Goal: Information Seeking & Learning: Learn about a topic

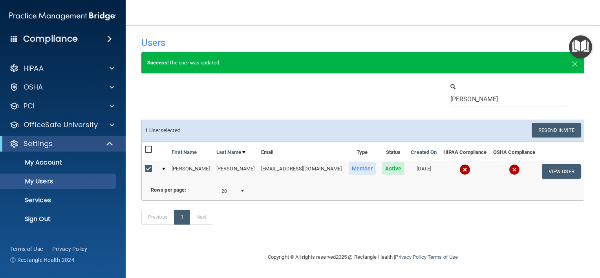
select select "20"
click at [41, 130] on div "OfficeSafe University" at bounding box center [63, 125] width 126 height 16
click at [460, 99] on input "[PERSON_NAME]" at bounding box center [509, 99] width 116 height 15
type input "k"
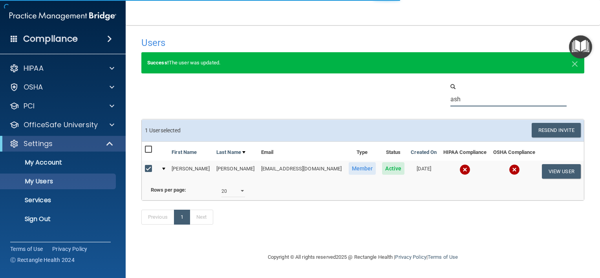
click at [460, 99] on input "ash" at bounding box center [509, 99] width 116 height 15
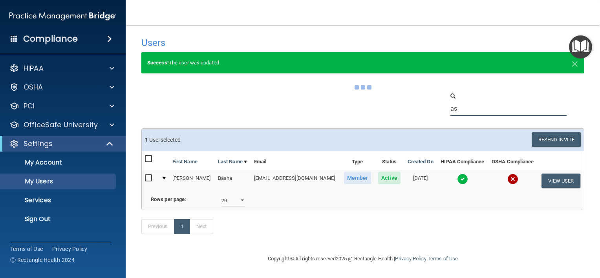
type input "a"
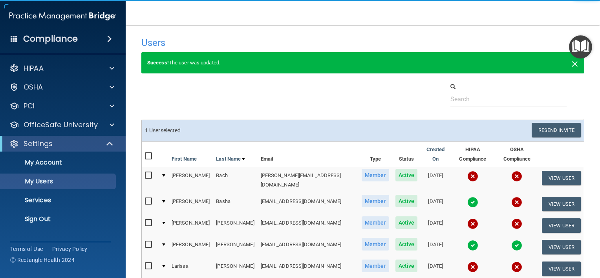
click at [572, 63] on span "×" at bounding box center [575, 63] width 7 height 16
select select "20"
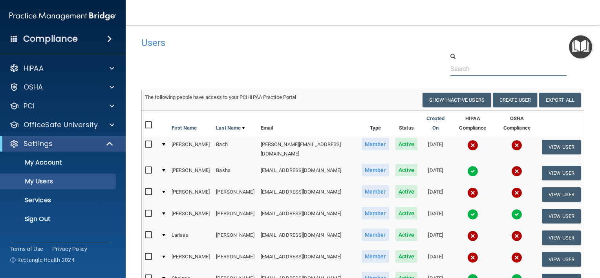
click at [466, 73] on input "text" at bounding box center [509, 69] width 116 height 15
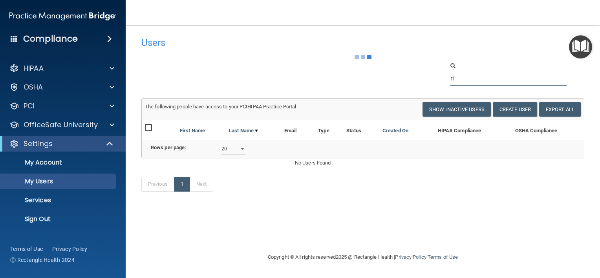
type input "r"
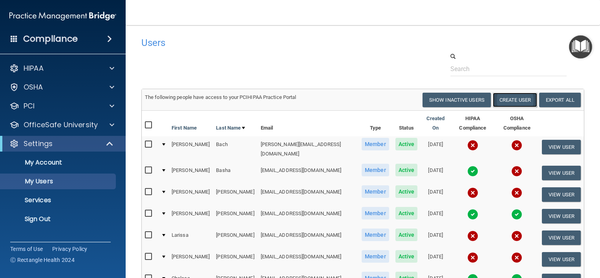
click at [514, 94] on button "Create User" at bounding box center [515, 100] width 44 height 15
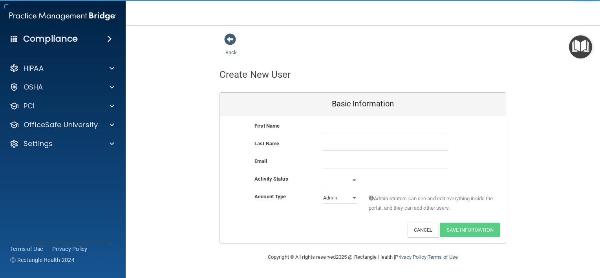
click at [339, 118] on div "First Name Last Name Email Activity Status Active Inactive Account Type Practic…" at bounding box center [363, 179] width 286 height 128
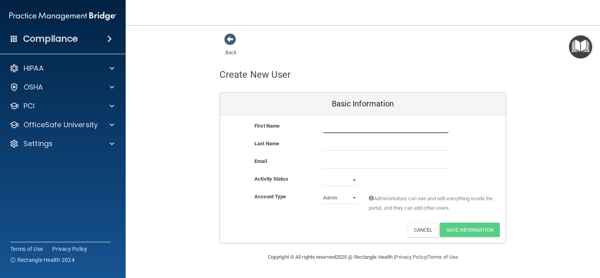
click at [341, 125] on input "text" at bounding box center [385, 127] width 125 height 12
click at [69, 41] on h4 "Compliance" at bounding box center [50, 38] width 55 height 11
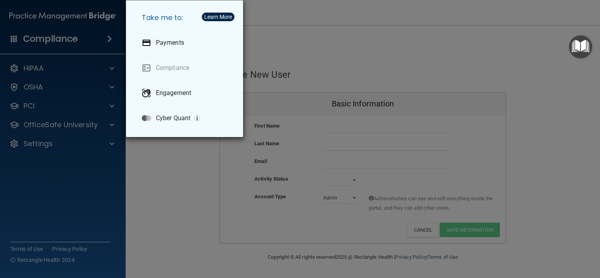
click at [154, 176] on div "Take me to: Payments Compliance Engagement Cyber Quant" at bounding box center [300, 139] width 600 height 278
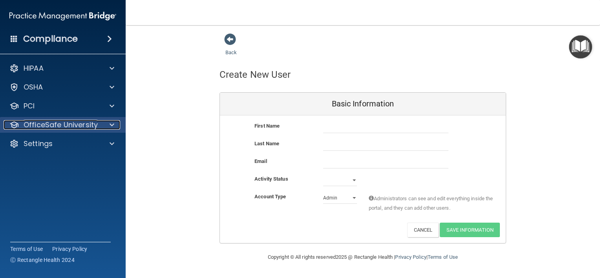
click at [114, 126] on div at bounding box center [111, 124] width 20 height 9
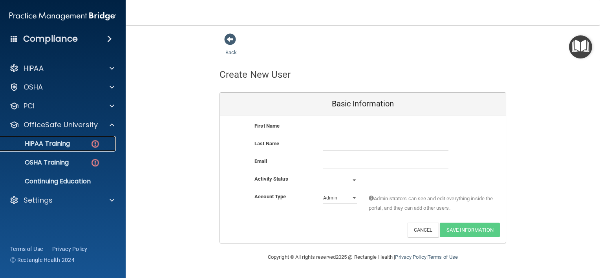
click at [60, 138] on link "HIPAA Training" at bounding box center [54, 144] width 124 height 16
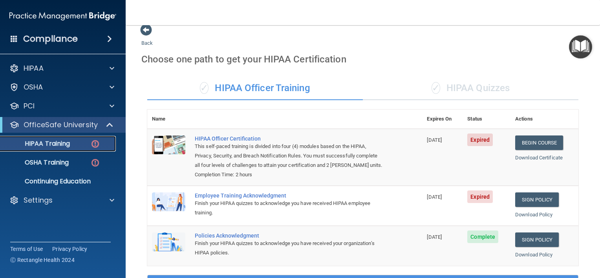
scroll to position [7, 0]
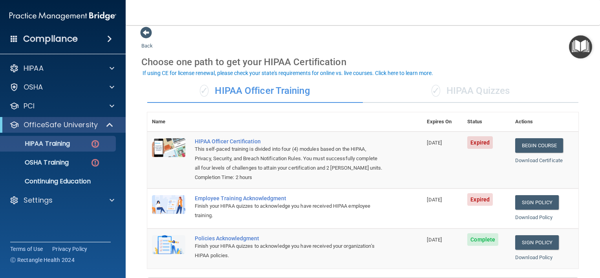
click at [55, 170] on ul "HIPAA Training OSHA Training Continuing Education" at bounding box center [63, 161] width 142 height 57
click at [54, 168] on link "OSHA Training" at bounding box center [54, 163] width 124 height 16
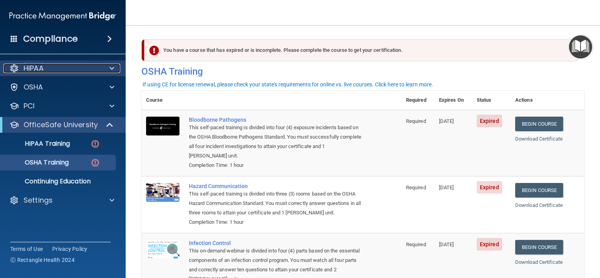
click at [42, 64] on p "HIPAA" at bounding box center [34, 68] width 20 height 9
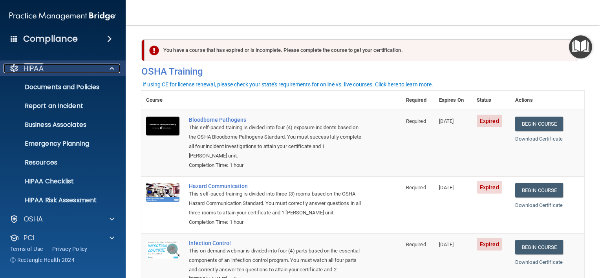
click at [117, 67] on div at bounding box center [111, 68] width 20 height 9
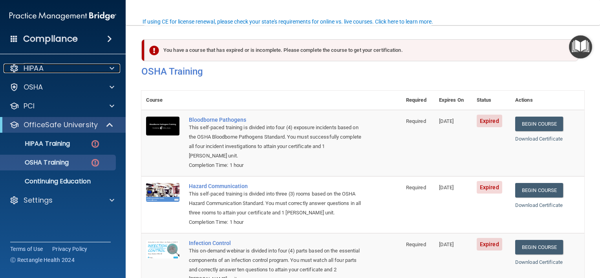
scroll to position [69, 0]
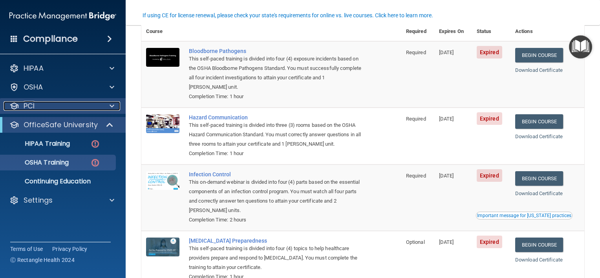
click at [108, 105] on div at bounding box center [111, 105] width 20 height 9
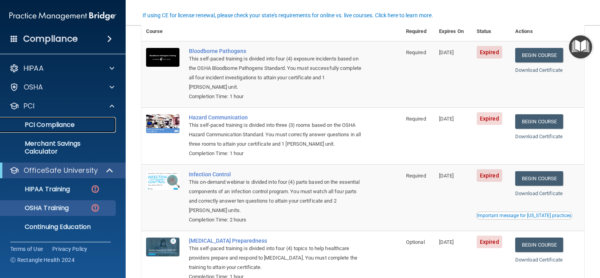
click at [62, 125] on p "PCI Compliance" at bounding box center [58, 125] width 107 height 8
